Goal: Information Seeking & Learning: Learn about a topic

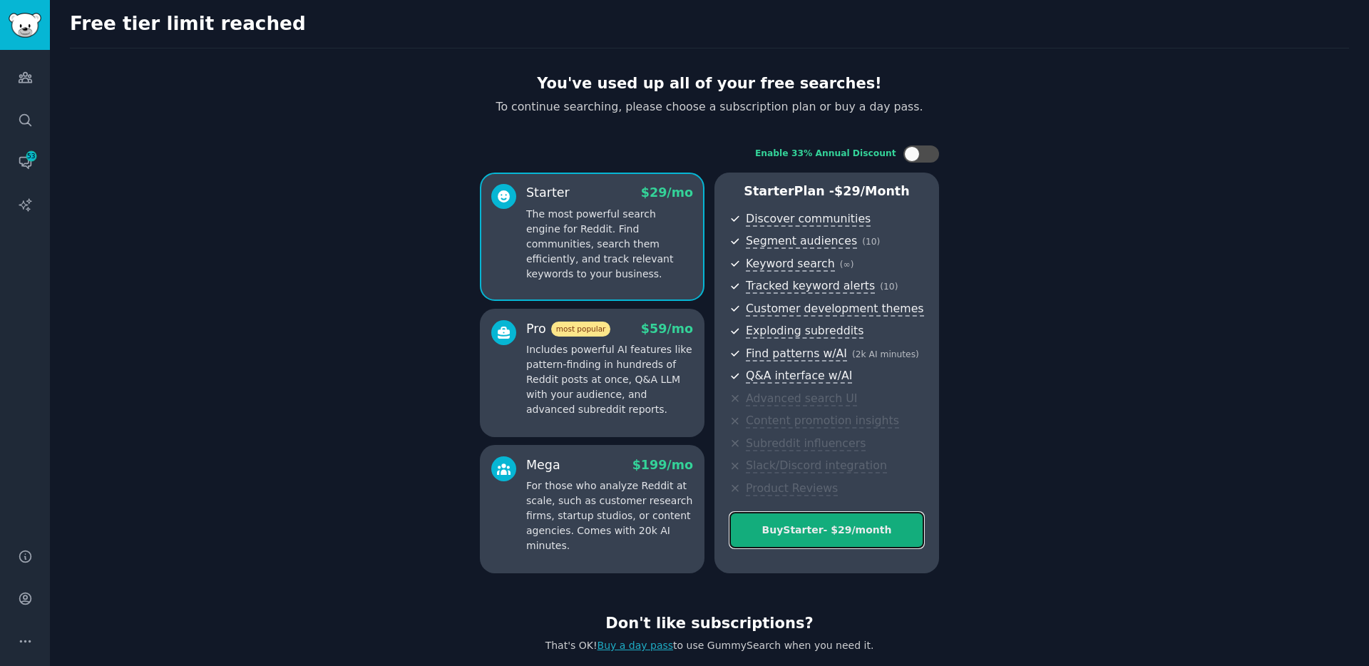
click at [833, 513] on button "Buy Starter - $ 29 /month" at bounding box center [826, 530] width 195 height 36
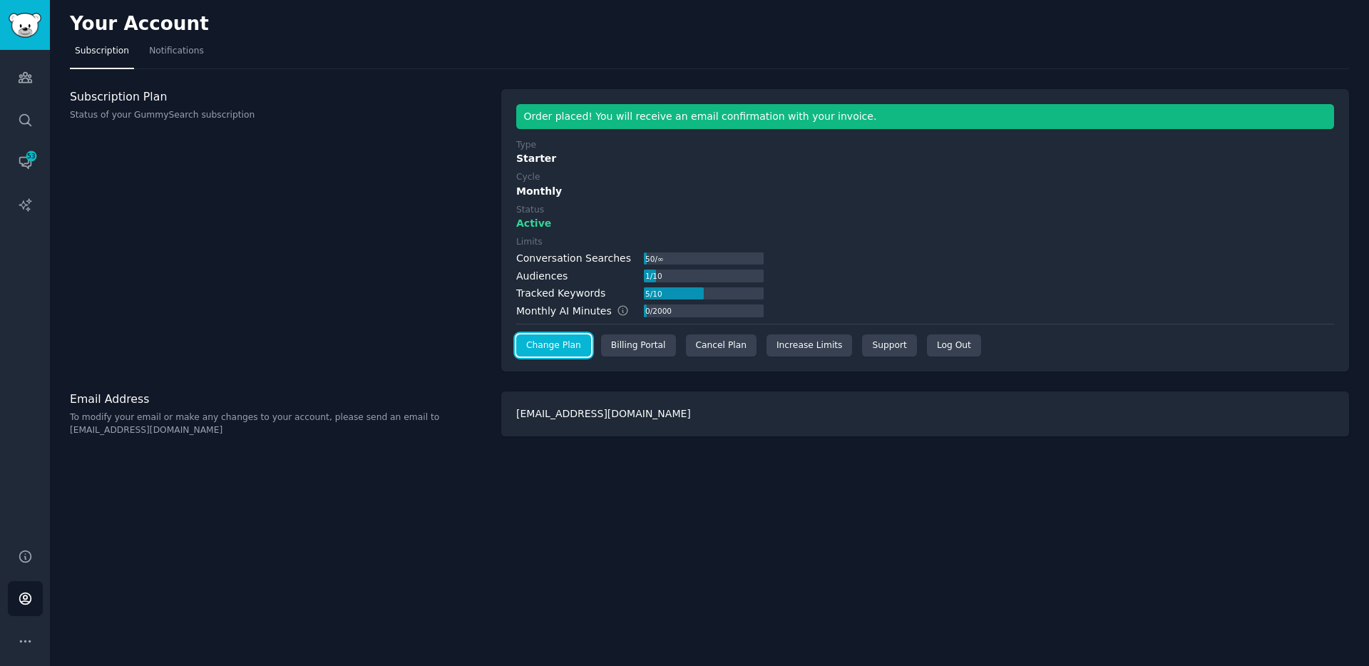
click at [575, 349] on link "Change Plan" at bounding box center [553, 345] width 75 height 23
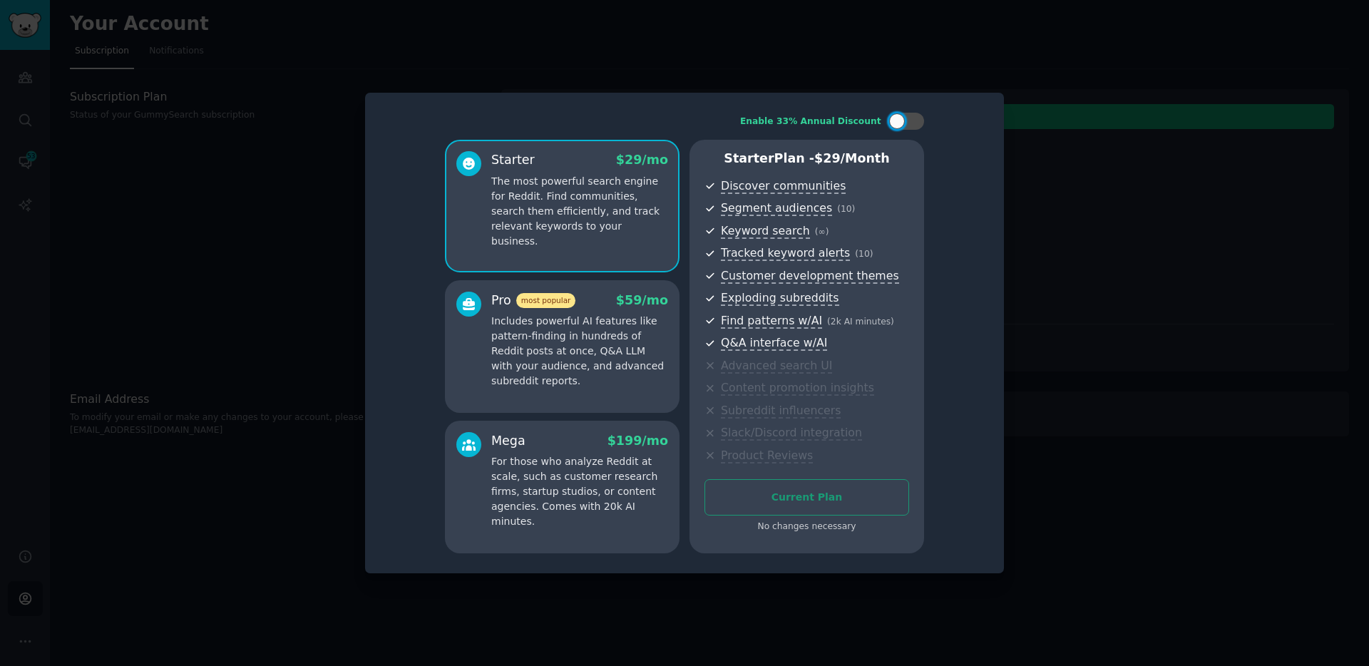
click at [324, 287] on div at bounding box center [684, 333] width 1369 height 666
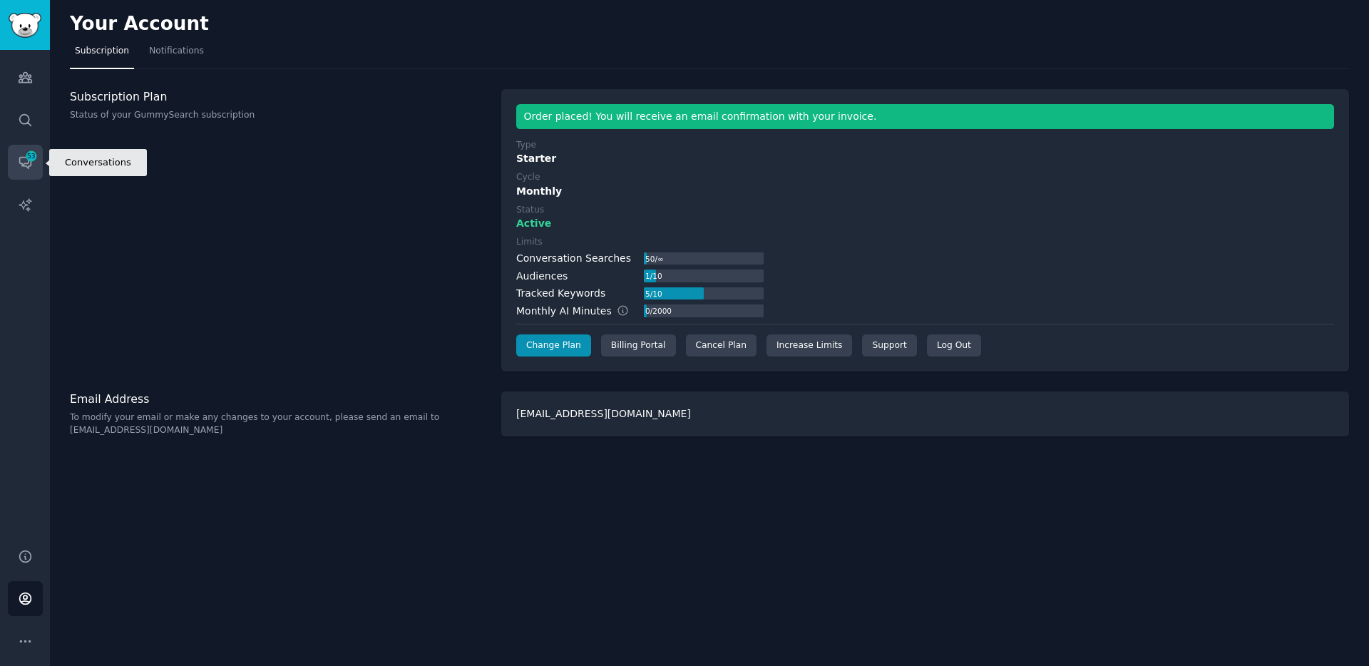
click at [30, 172] on link "Conversations 53" at bounding box center [25, 162] width 35 height 35
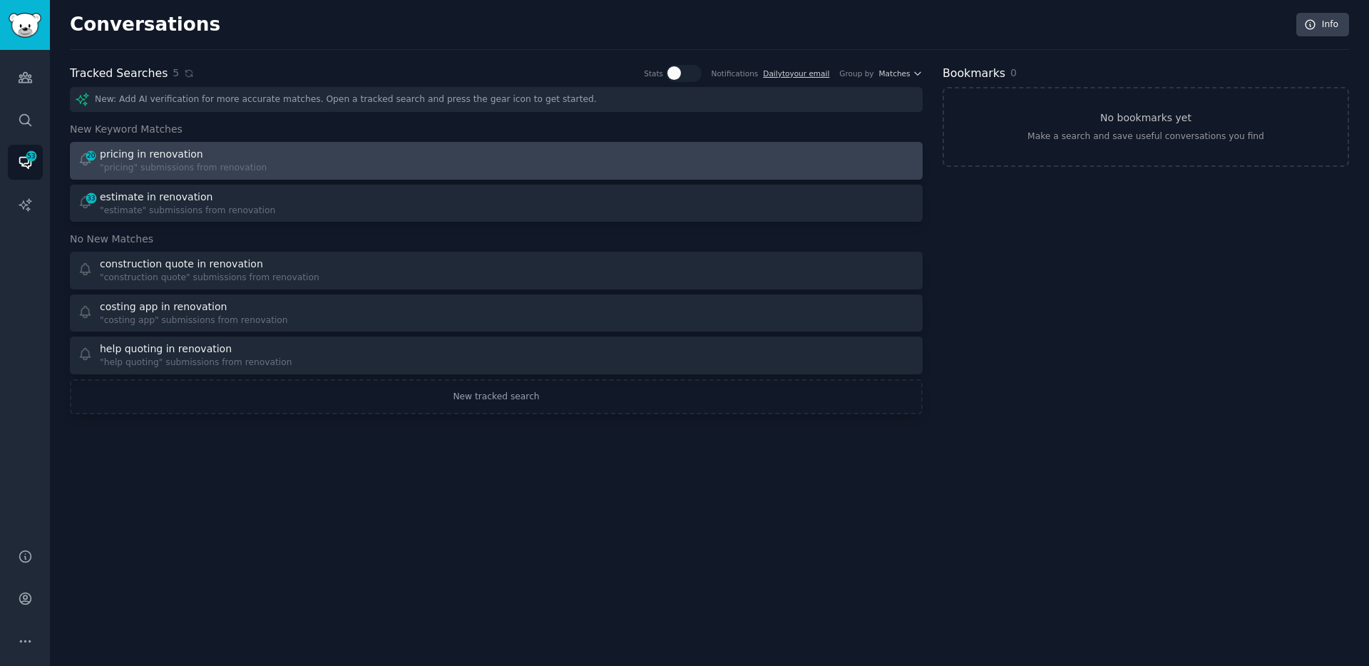
click at [163, 155] on div "pricing in renovation" at bounding box center [151, 154] width 103 height 15
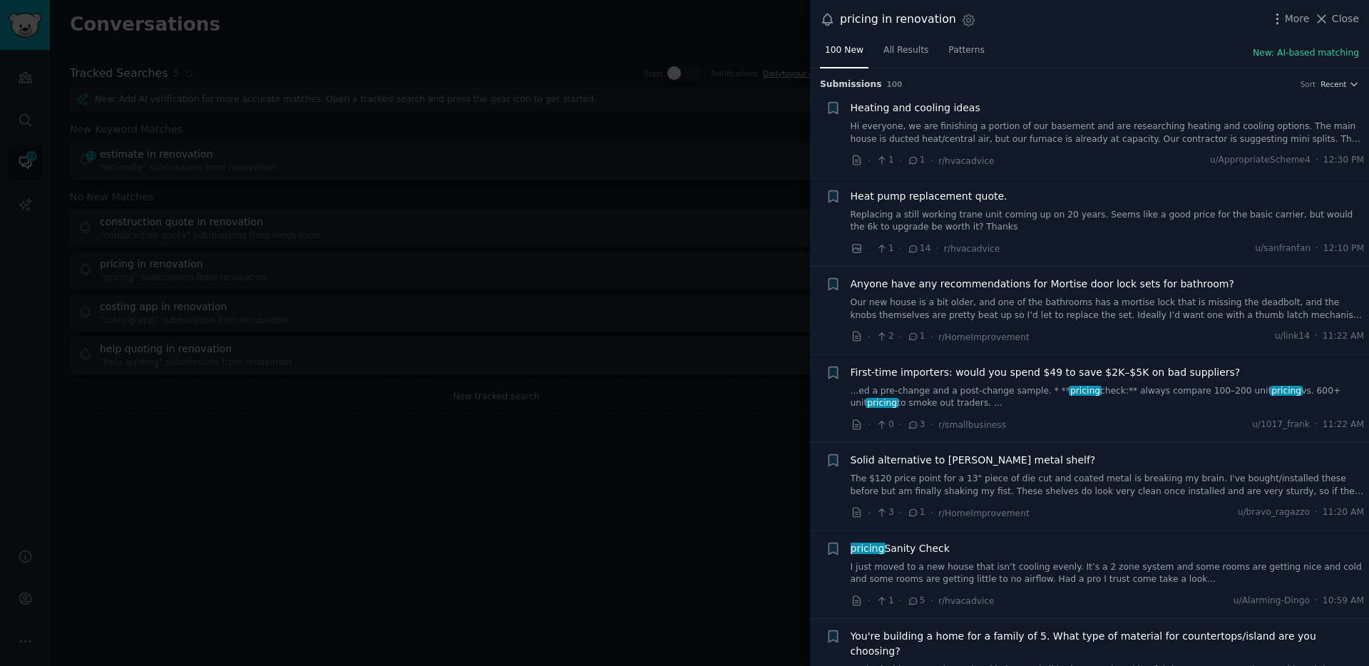
scroll to position [273, 0]
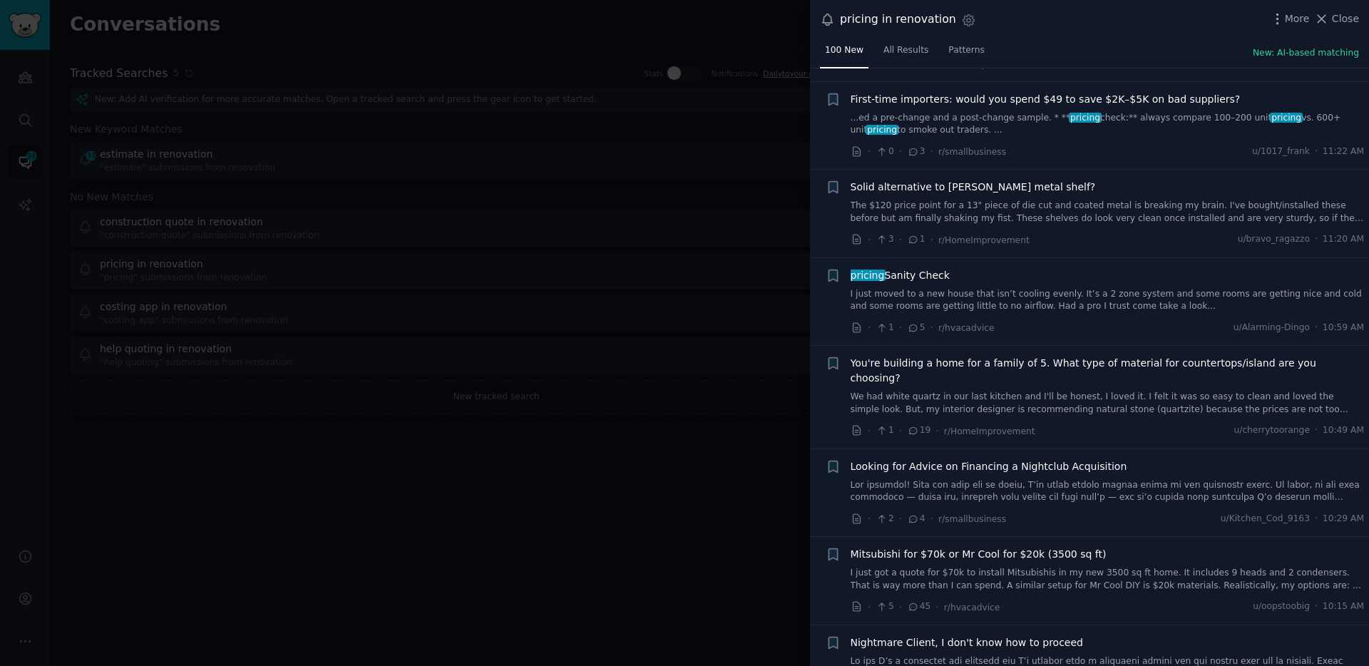
click at [629, 423] on div at bounding box center [684, 333] width 1369 height 666
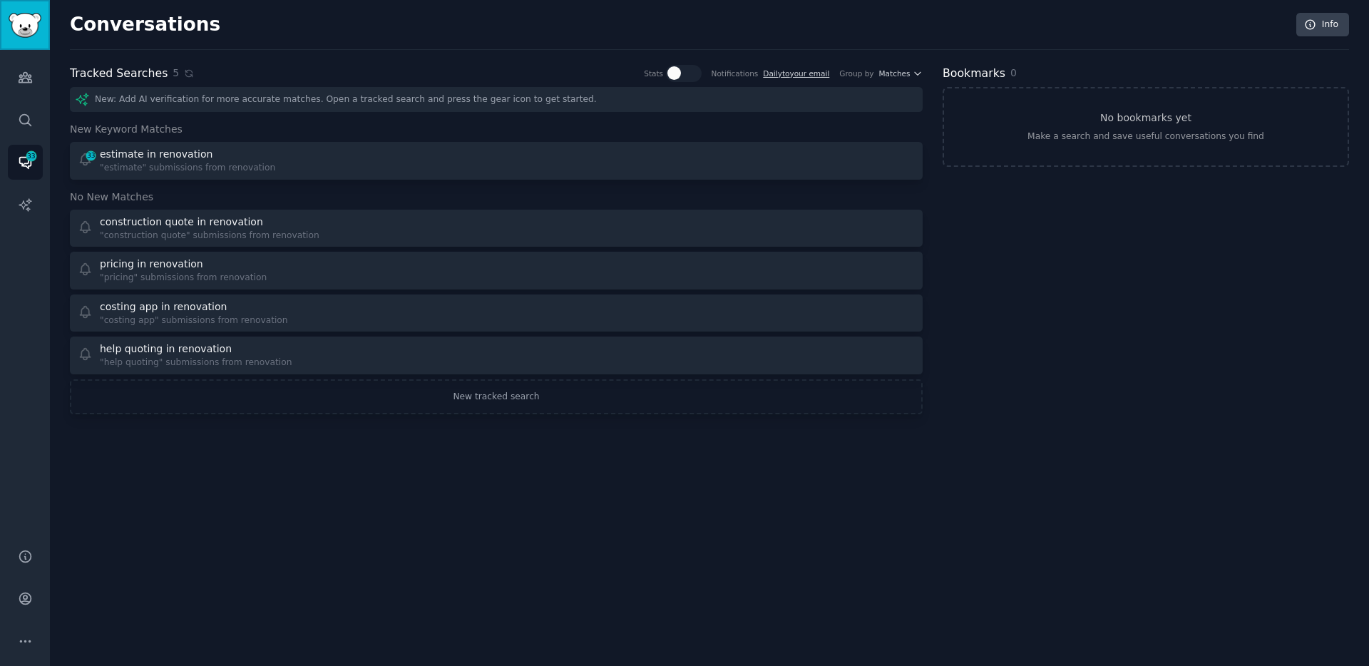
click at [31, 22] on img "Sidebar" at bounding box center [25, 25] width 33 height 25
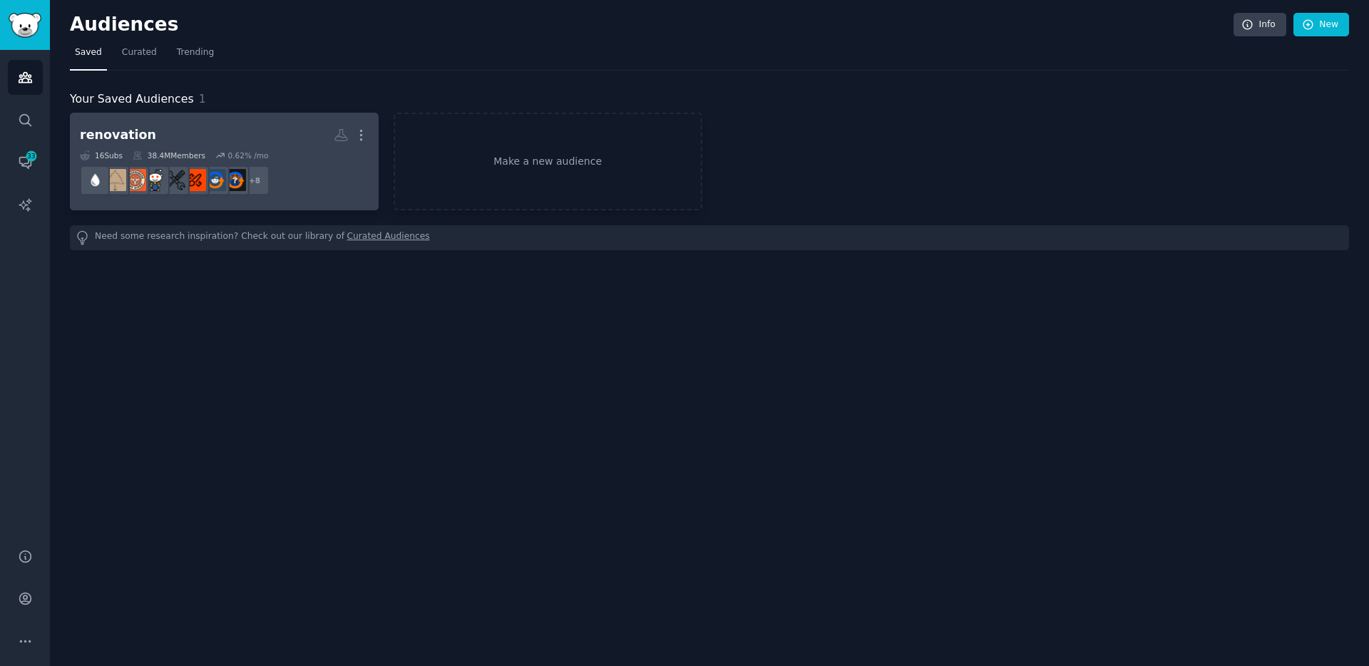
click at [158, 140] on h2 "renovation More" at bounding box center [224, 135] width 289 height 25
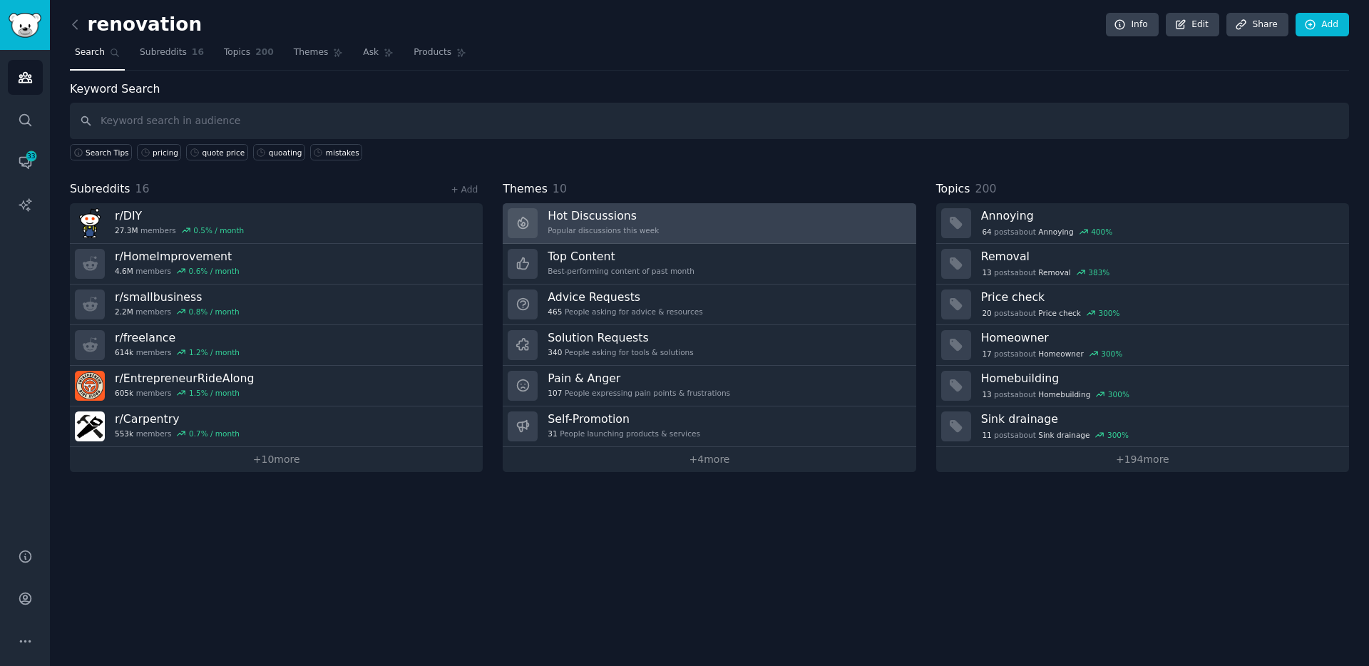
click at [672, 215] on link "Hot Discussions Popular discussions this week" at bounding box center [709, 223] width 413 height 41
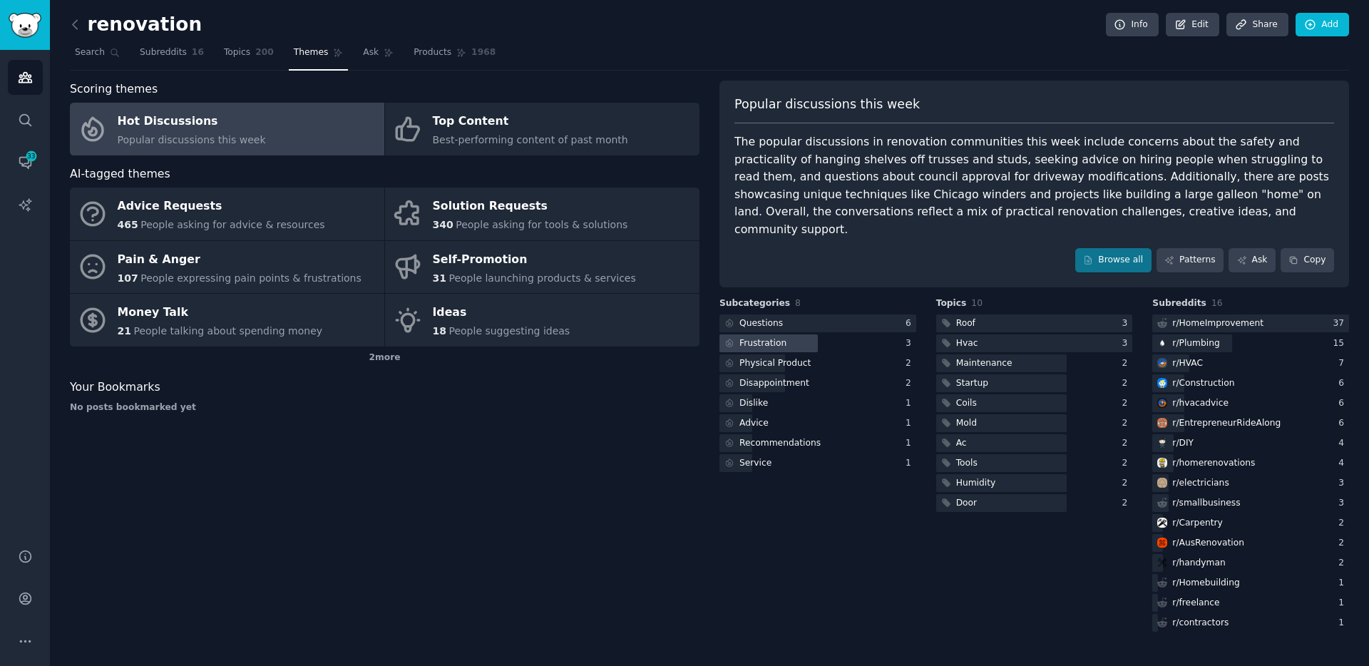
click at [771, 337] on div "Frustration" at bounding box center [762, 343] width 47 height 13
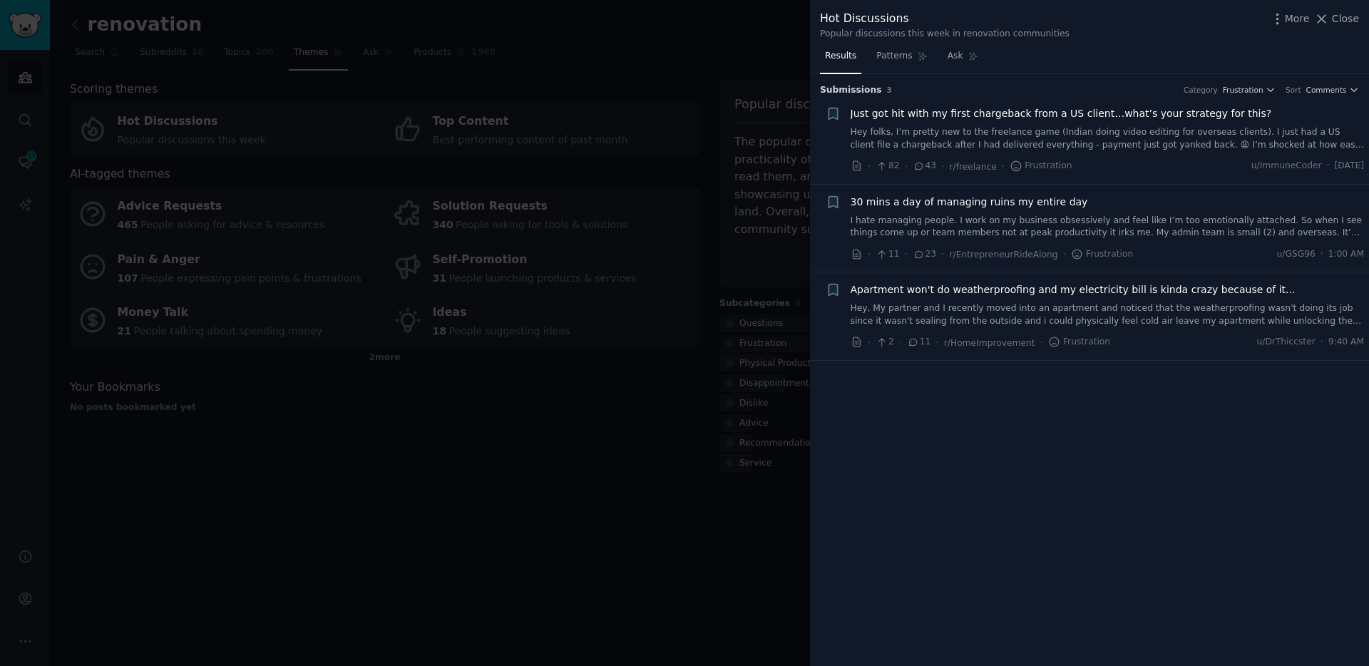
click at [546, 374] on div at bounding box center [684, 333] width 1369 height 666
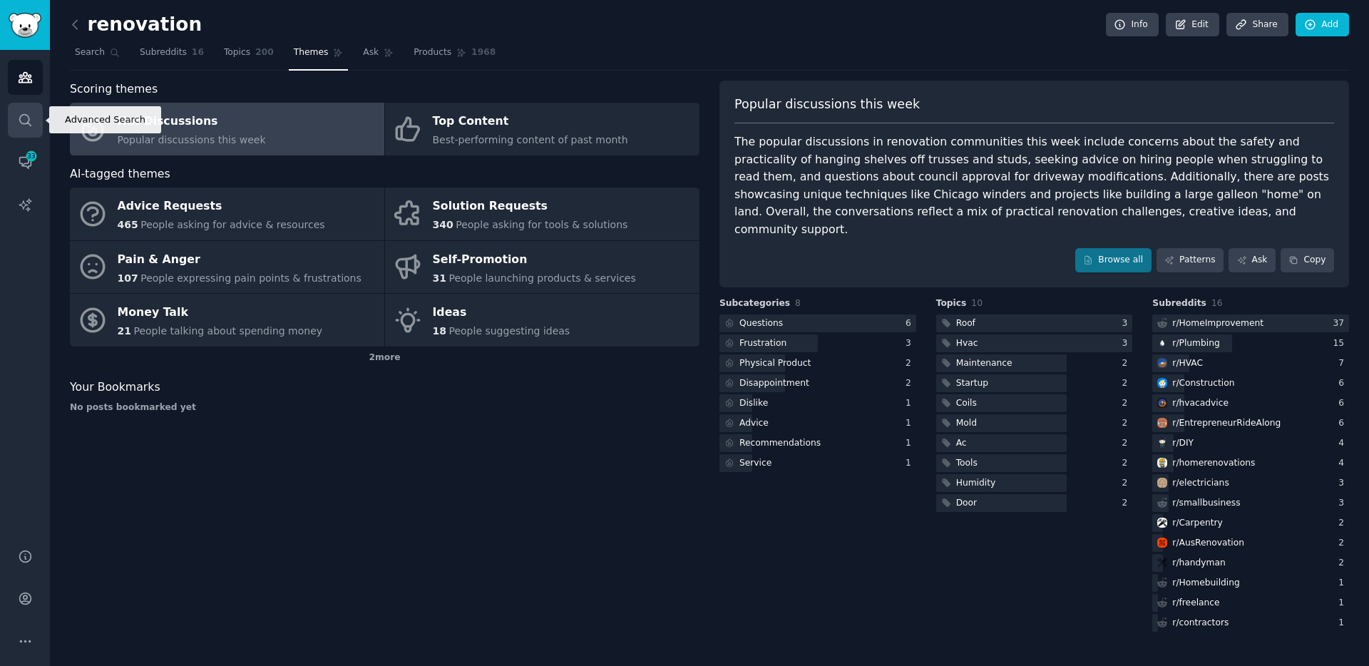
click at [13, 115] on link "Search" at bounding box center [25, 120] width 35 height 35
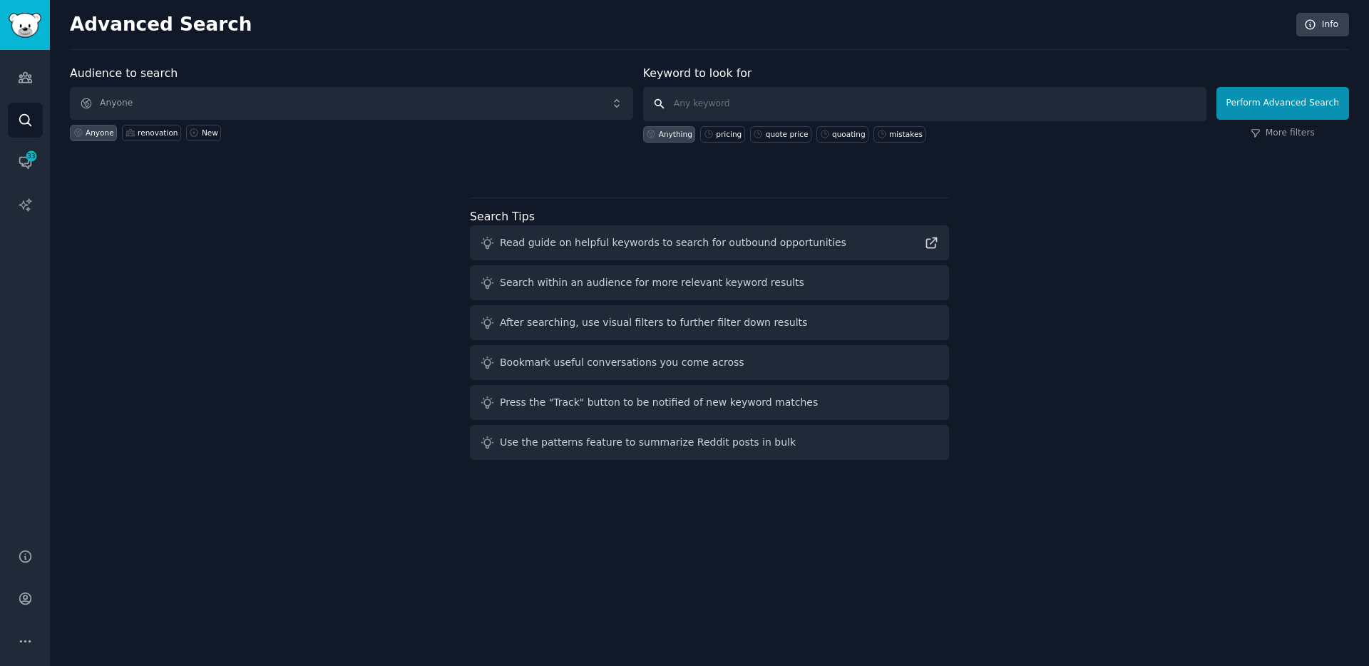
click at [719, 110] on input "text" at bounding box center [924, 104] width 563 height 34
type input "excel"
click at [1281, 103] on button "Perform Advanced Search" at bounding box center [1282, 103] width 133 height 33
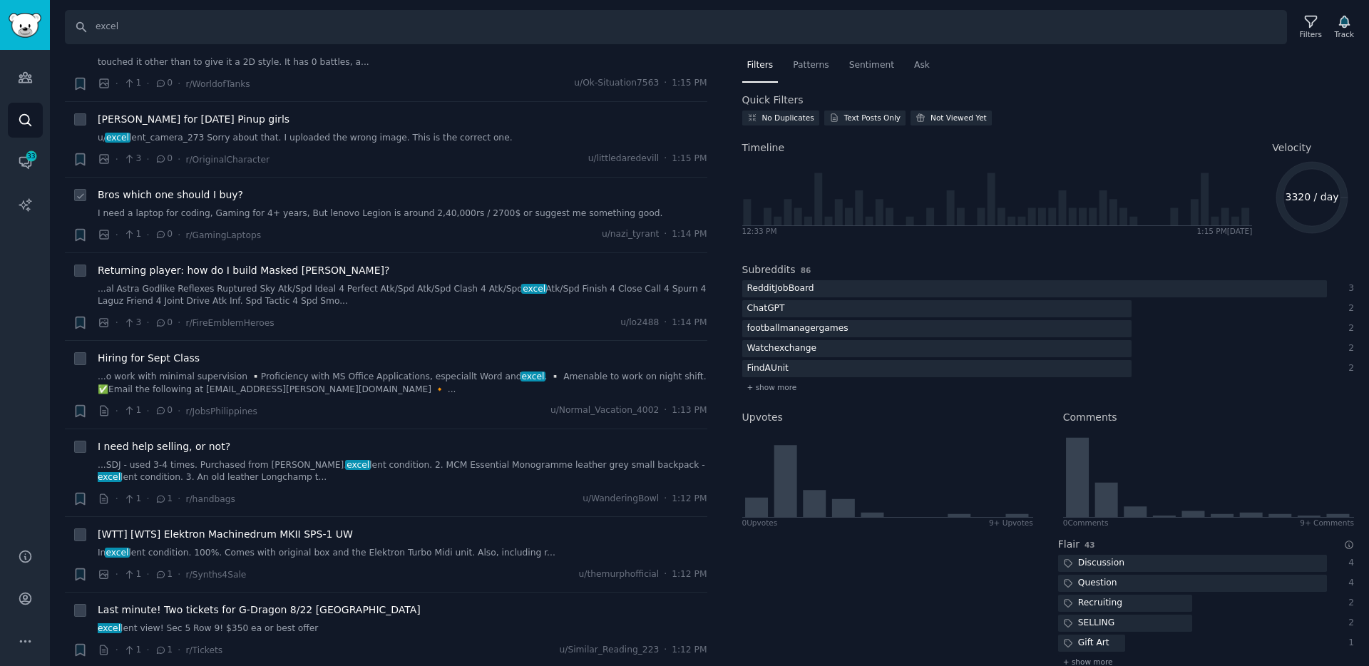
scroll to position [128, 0]
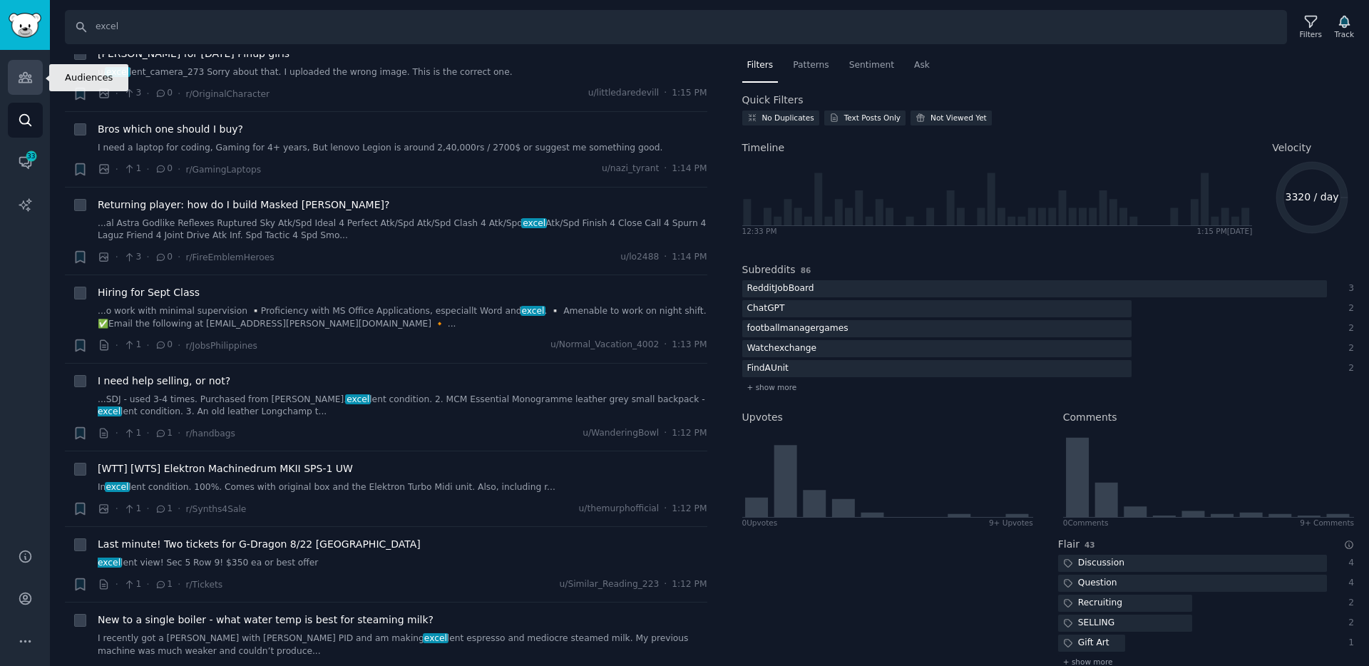
click at [9, 70] on link "Audiences" at bounding box center [25, 77] width 35 height 35
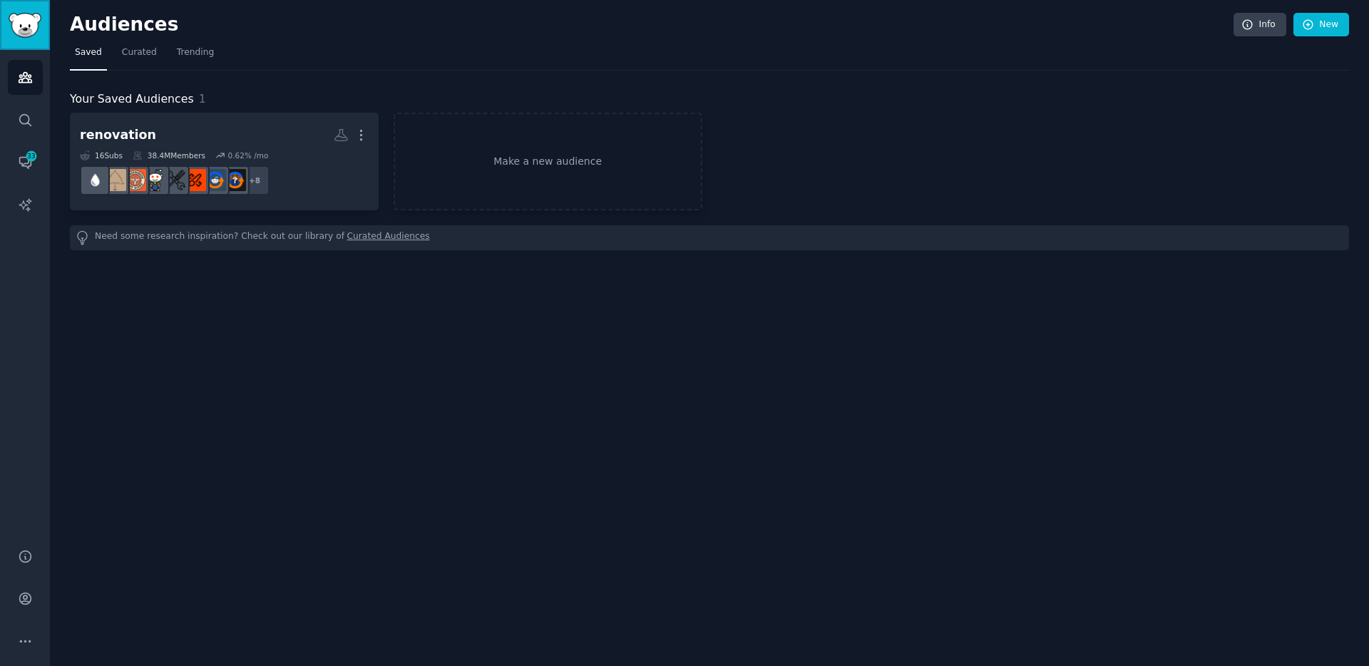
click at [30, 42] on link "Sidebar" at bounding box center [25, 25] width 50 height 50
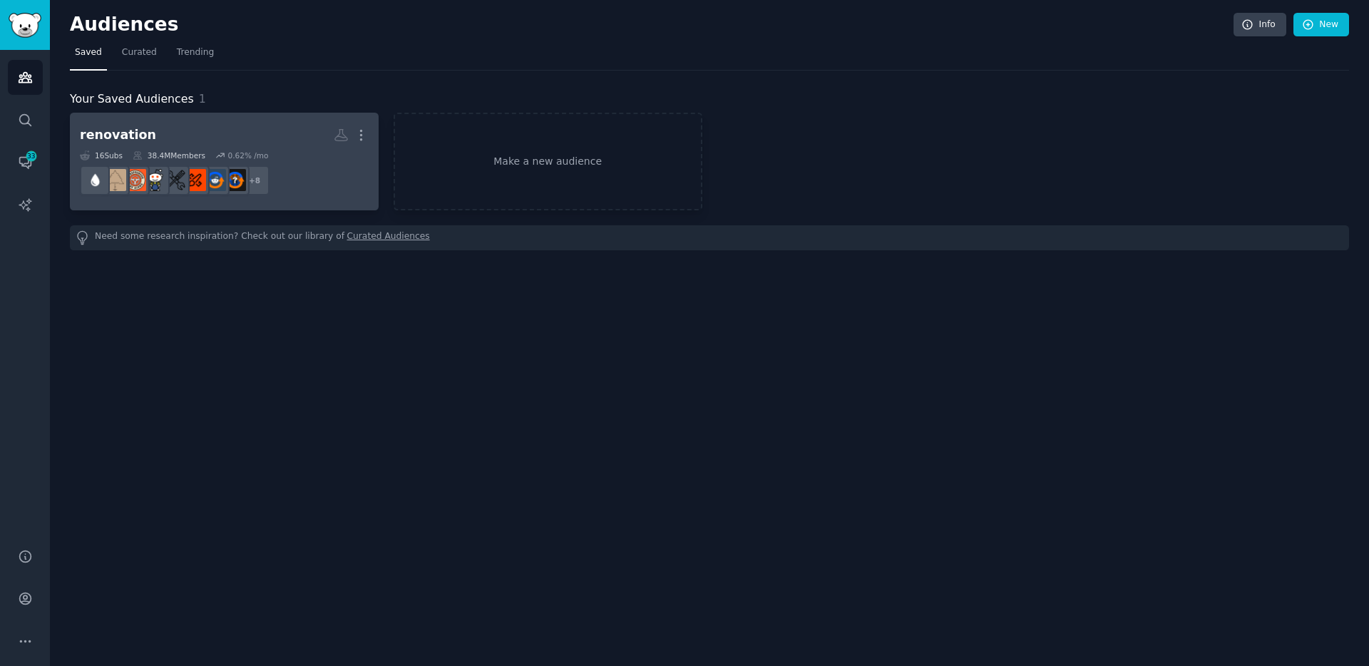
click at [187, 130] on h2 "renovation More" at bounding box center [224, 135] width 289 height 25
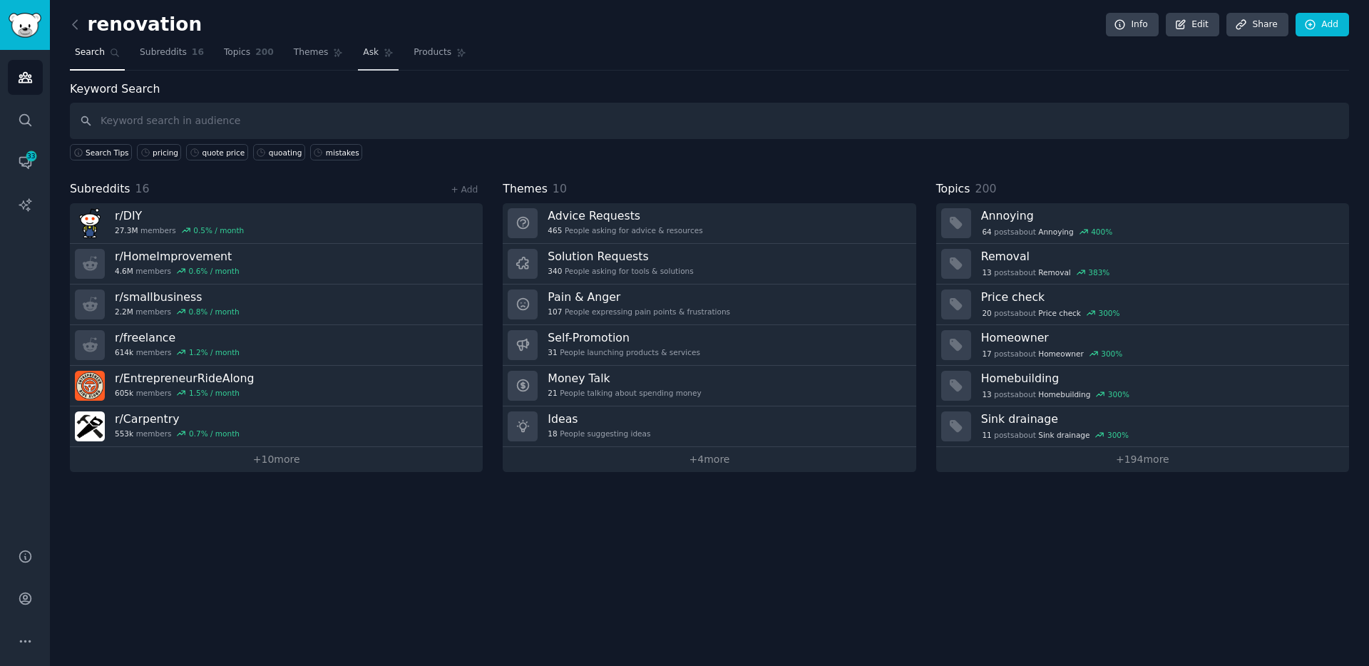
click at [366, 56] on span "Ask" at bounding box center [371, 52] width 16 height 13
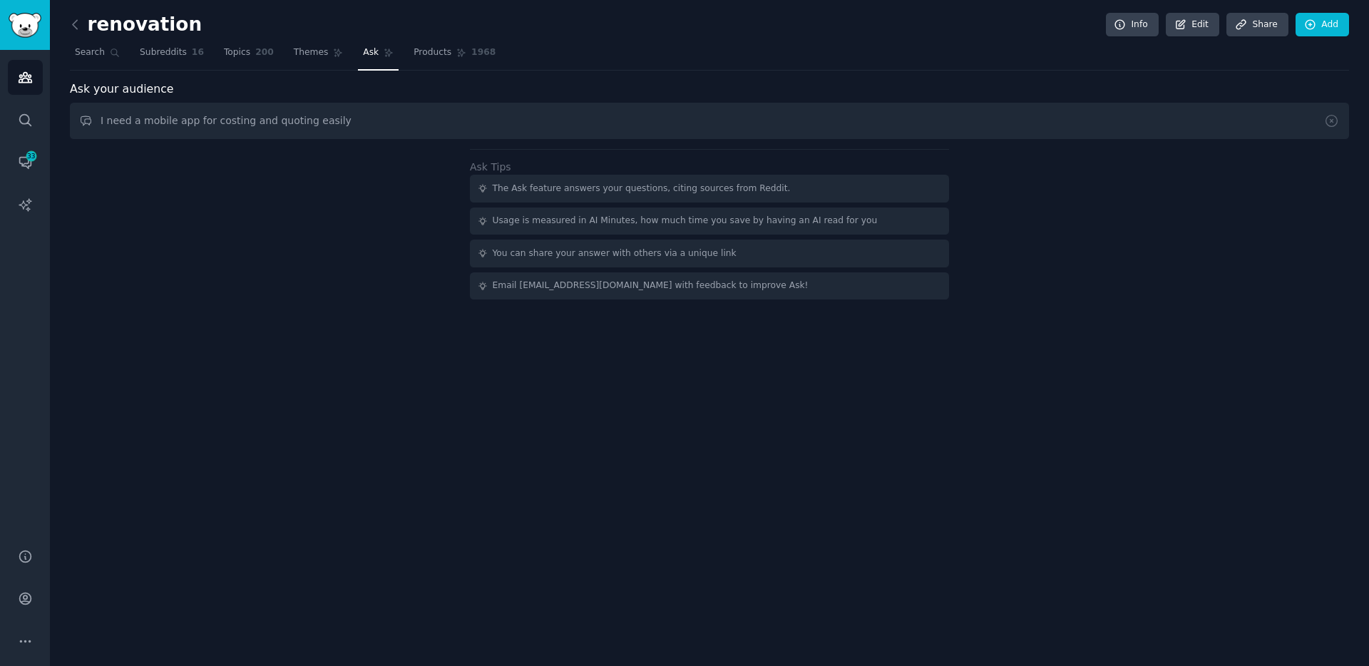
type input "I need a mobile app for costing and quoting easily"
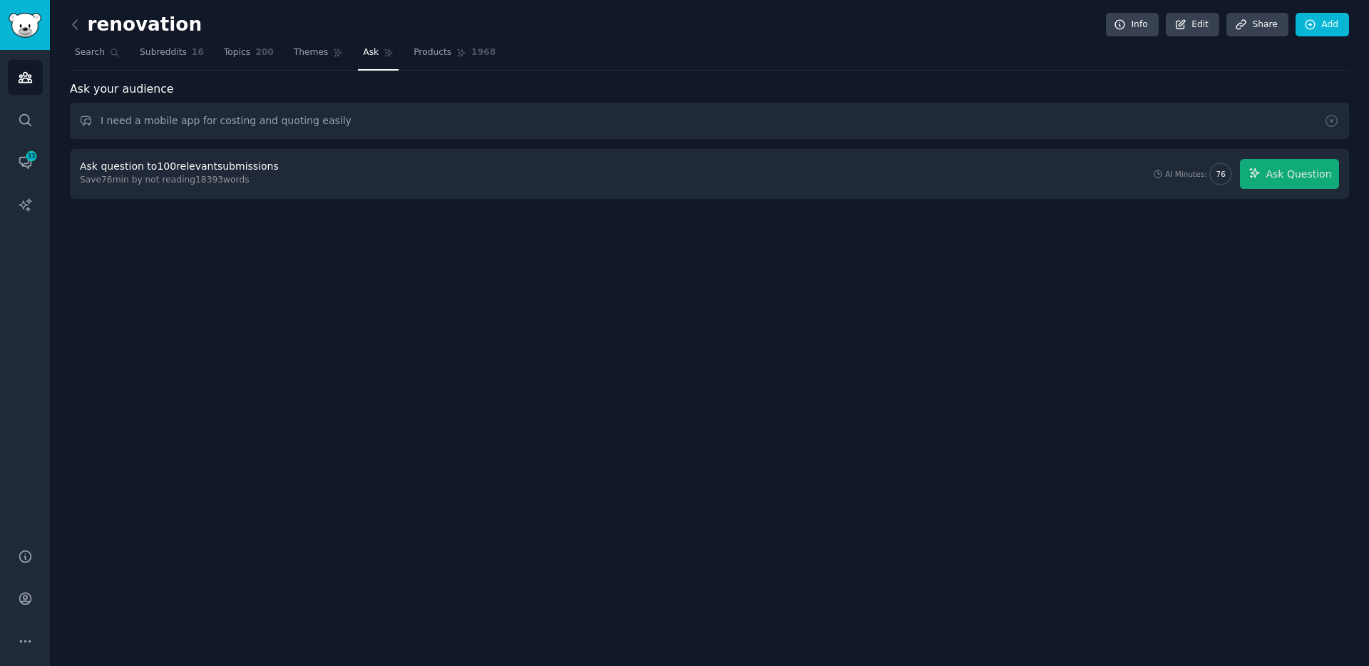
click at [132, 170] on div "Ask question to 100 relevant submissions" at bounding box center [179, 166] width 199 height 15
click at [172, 126] on input "I need a mobile app for costing and quoting easily" at bounding box center [709, 121] width 1279 height 36
click at [162, 142] on div "Ask your audience I need a mobile app for costing and quoting easily Ask questi…" at bounding box center [709, 140] width 1279 height 119
click at [152, 174] on div "Save 76 min by not reading 18393 words" at bounding box center [182, 180] width 204 height 13
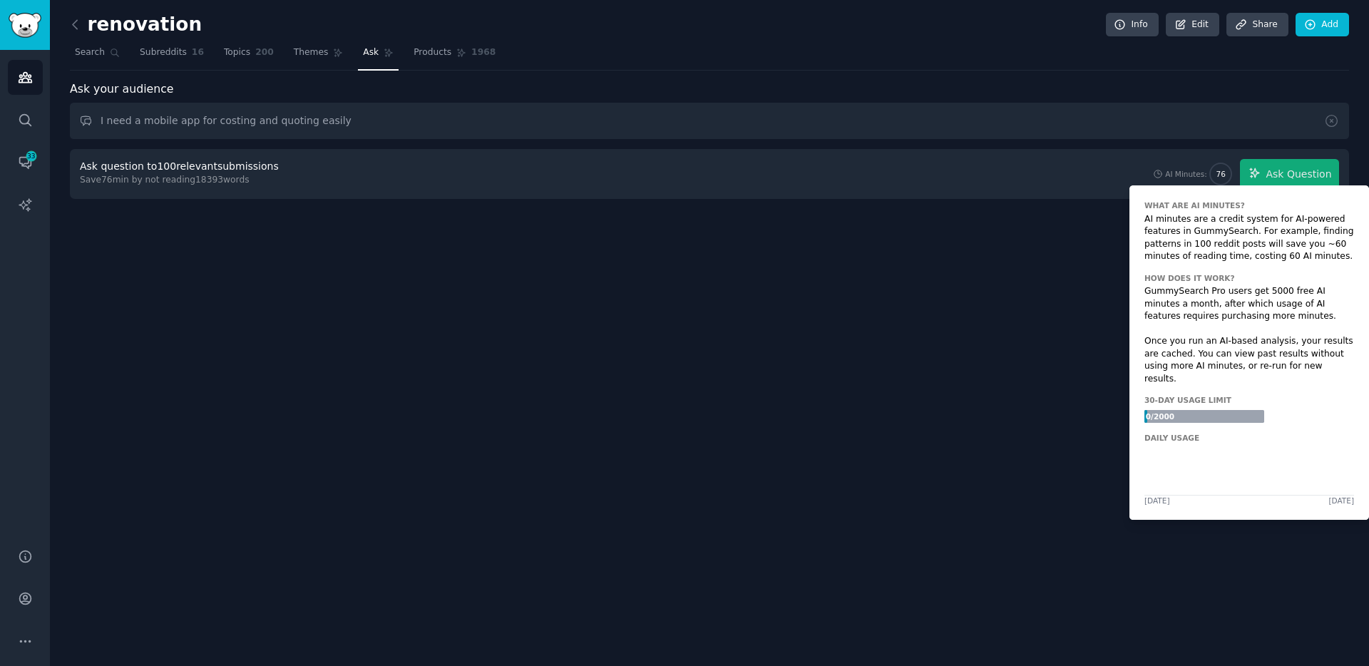
click at [1174, 175] on div "AI Minutes:" at bounding box center [1186, 174] width 42 height 10
click at [1163, 176] on icon at bounding box center [1158, 174] width 10 height 10
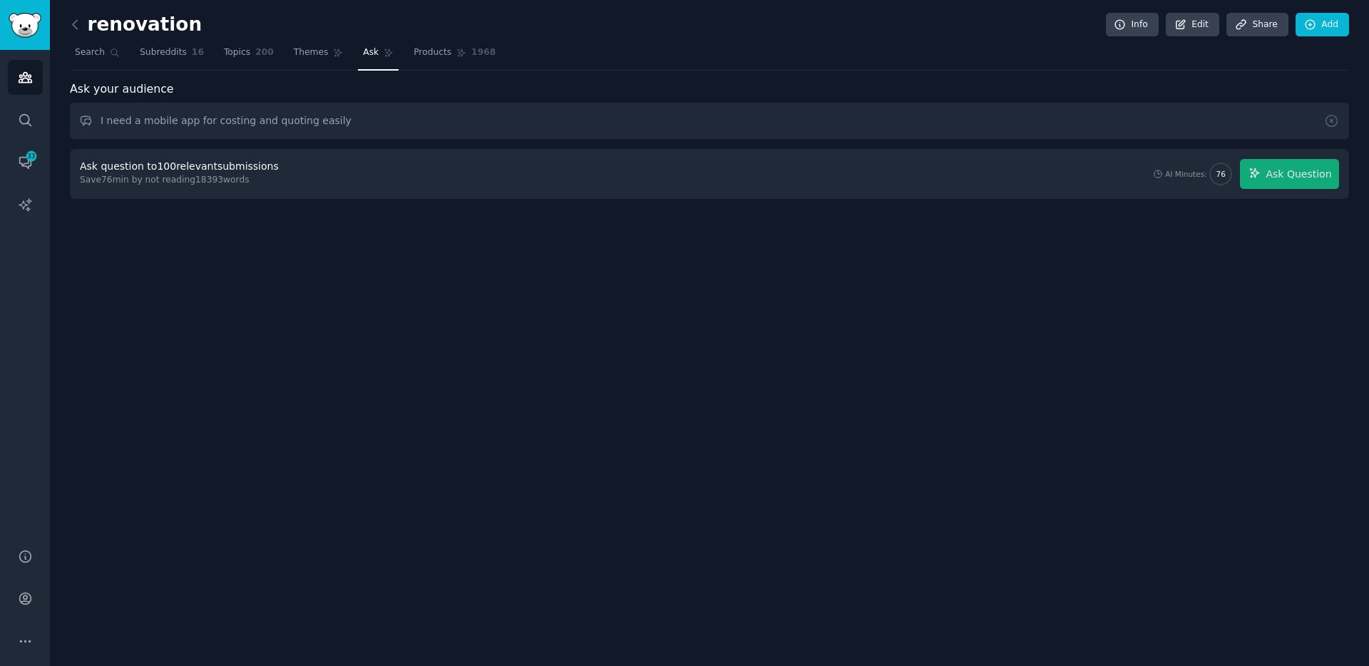
click at [1066, 215] on div "renovation Info Edit Share Add Search Subreddits 16 Topics 200 Themes Ask Produ…" at bounding box center [709, 333] width 1319 height 666
click at [325, 51] on link "Themes" at bounding box center [319, 55] width 60 height 29
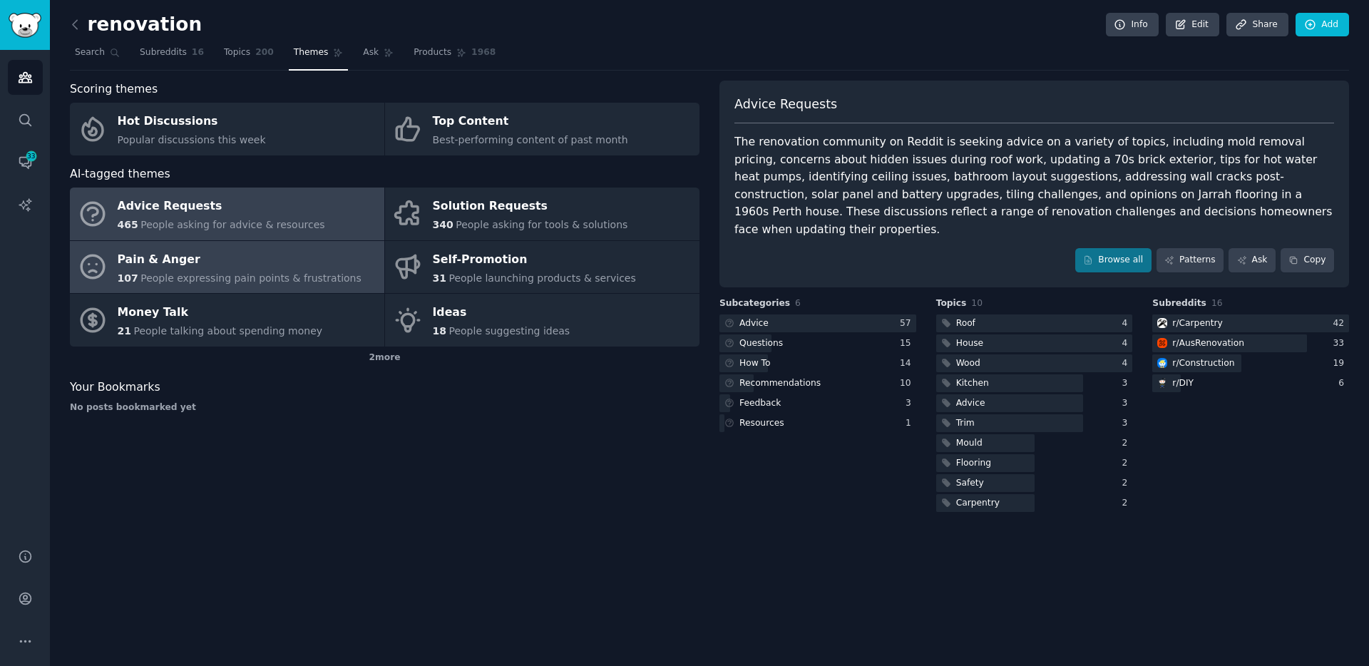
click at [168, 275] on span "People expressing pain points & frustrations" at bounding box center [250, 277] width 221 height 11
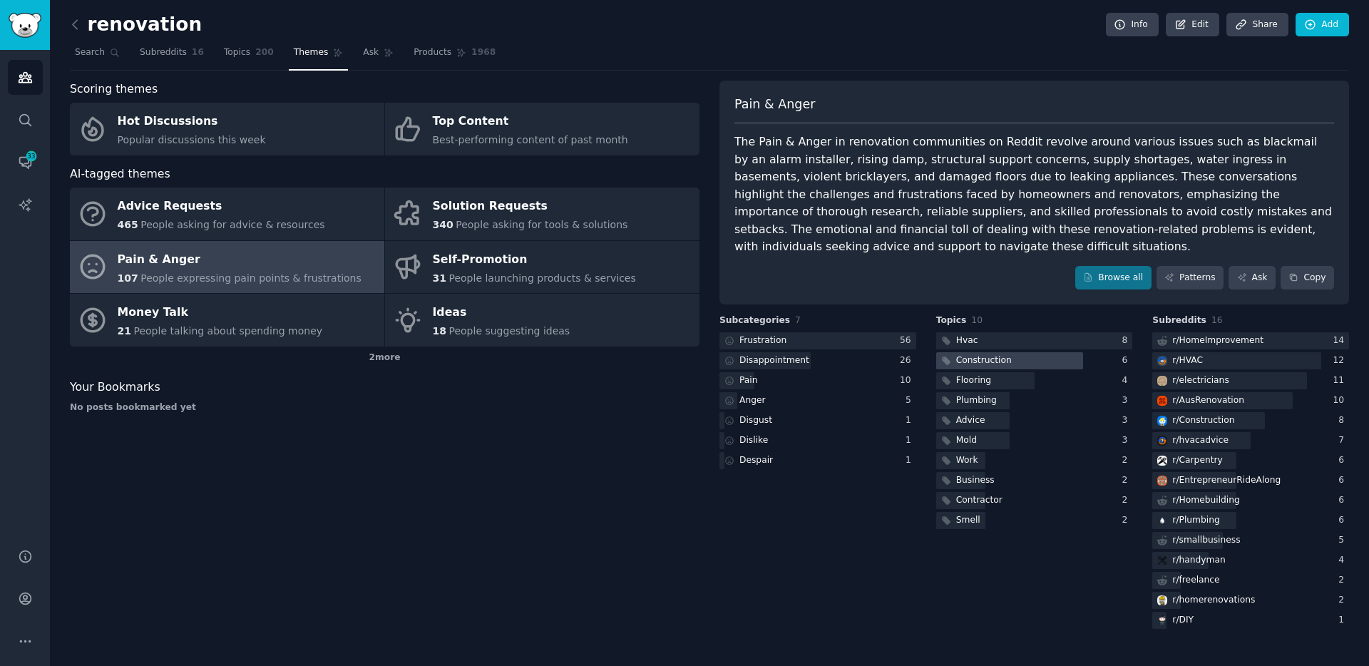
click at [983, 354] on div "Construction" at bounding box center [984, 360] width 56 height 13
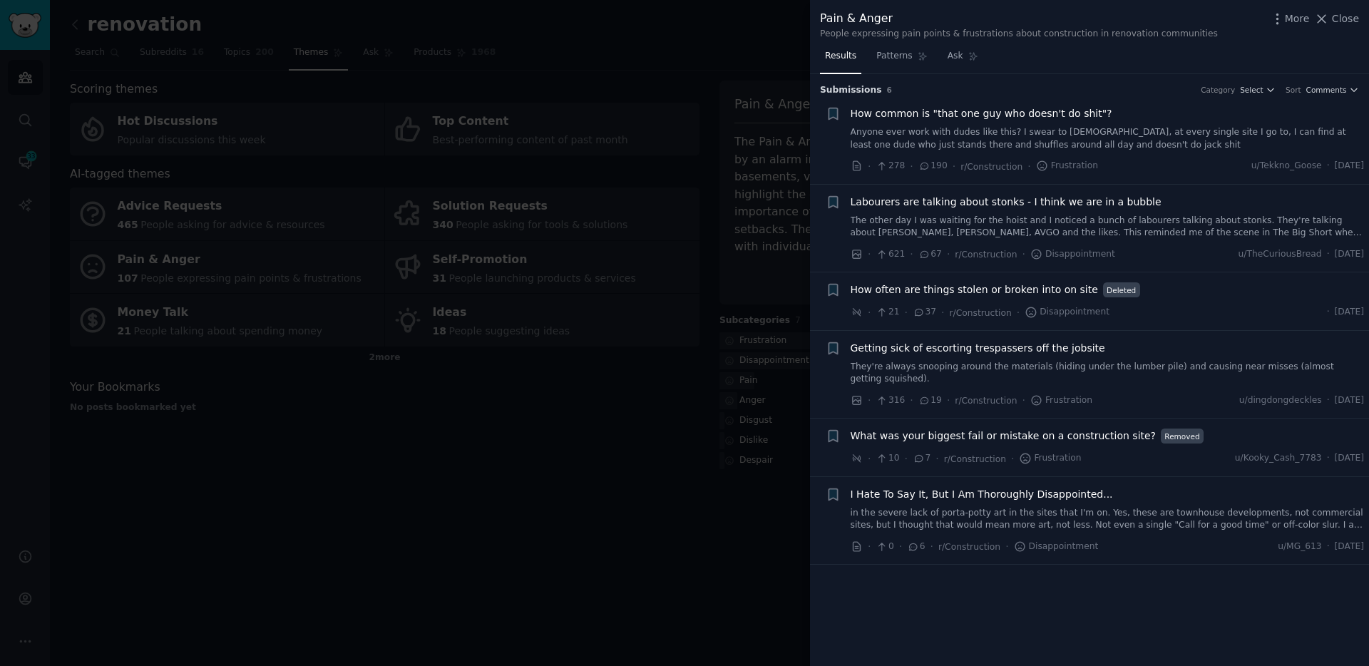
click at [536, 498] on div at bounding box center [684, 333] width 1369 height 666
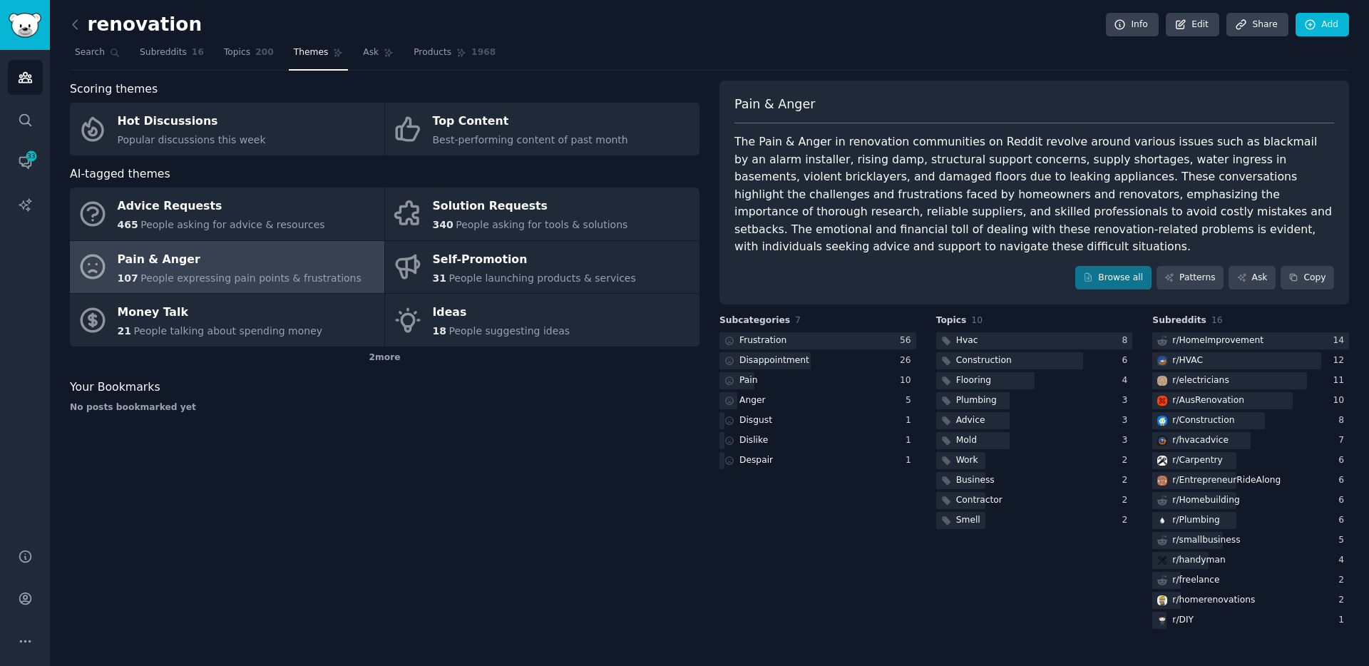
click at [98, 37] on div "renovation Info Edit Share Add" at bounding box center [709, 27] width 1279 height 29
click at [95, 43] on link "Search" at bounding box center [97, 55] width 55 height 29
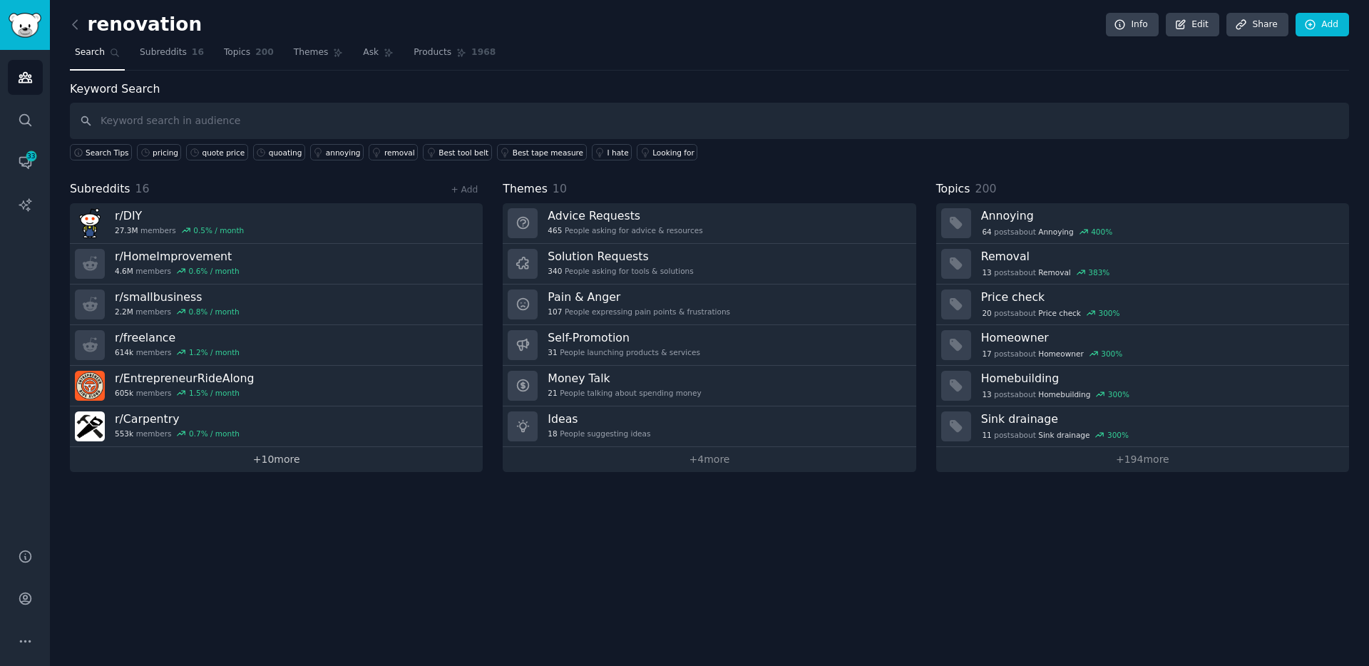
click at [277, 459] on link "+ 10 more" at bounding box center [276, 459] width 413 height 25
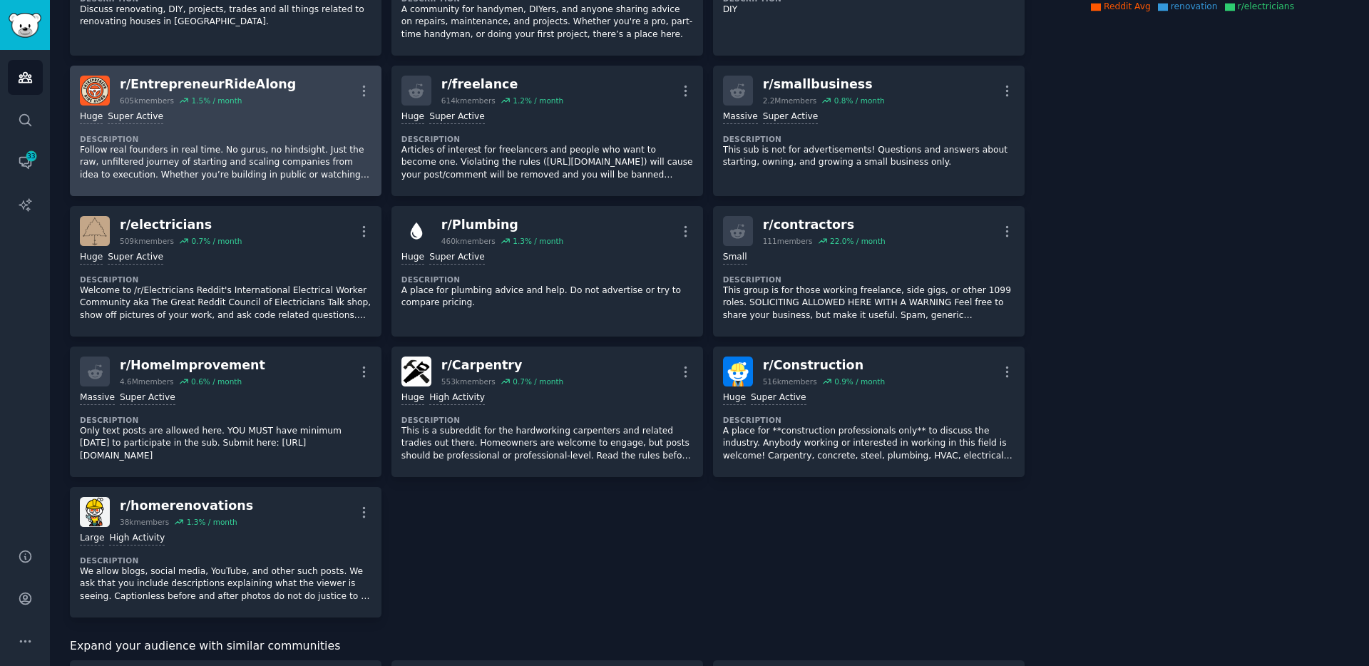
scroll to position [334, 0]
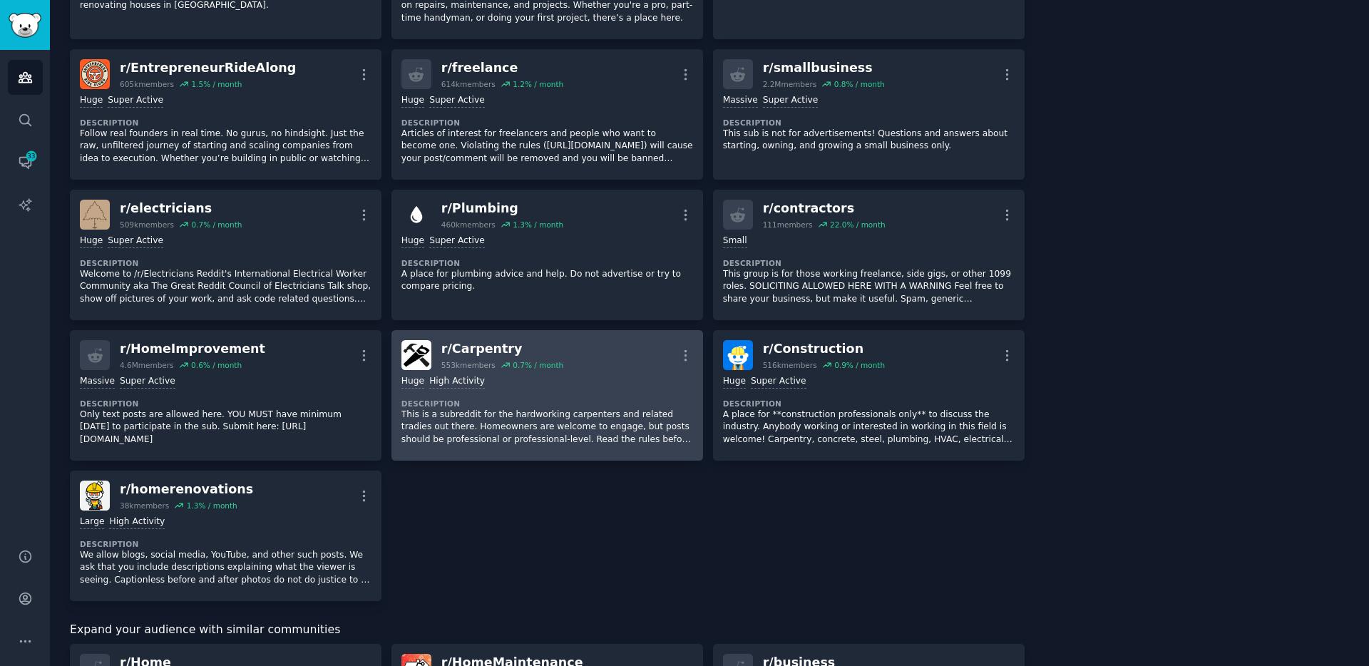
click at [474, 349] on div "r/ Carpentry" at bounding box center [502, 349] width 122 height 18
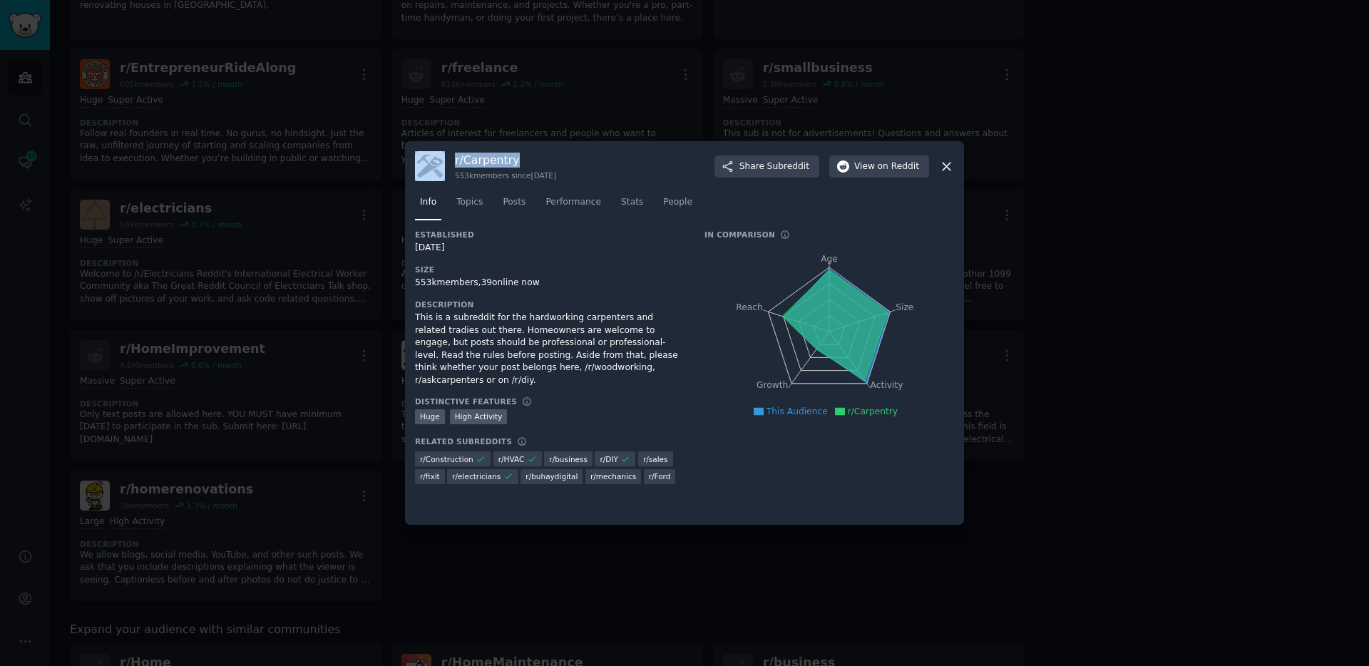
drag, startPoint x: 517, startPoint y: 161, endPoint x: 449, endPoint y: 161, distance: 67.7
click at [449, 161] on div "r/ Carpentry 553k members since [DATE] Share Subreddit View on Reddit" at bounding box center [684, 166] width 539 height 30
copy div "r/ Carpentry"
